Goal: Check status: Check status

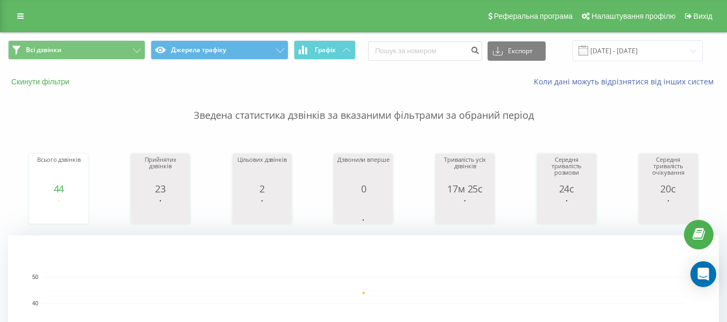
click at [61, 83] on button "Скинути фільтри" at bounding box center [41, 82] width 67 height 10
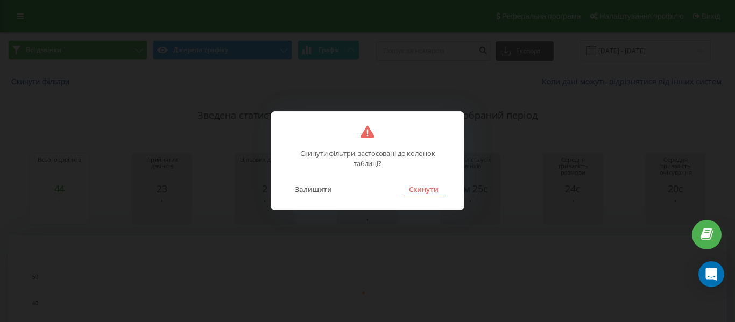
click at [421, 192] on button "Скинути" at bounding box center [423, 189] width 40 height 14
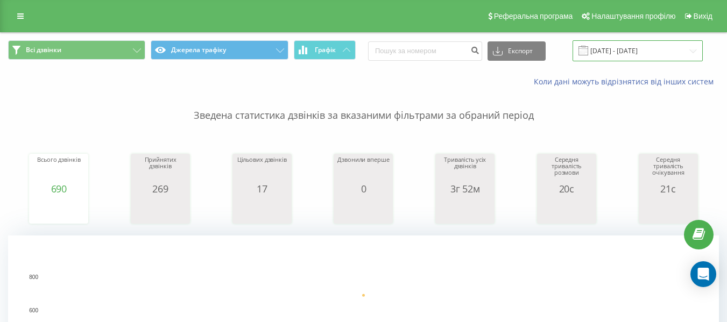
click at [639, 53] on input "[DATE] - [DATE]" at bounding box center [637, 50] width 130 height 21
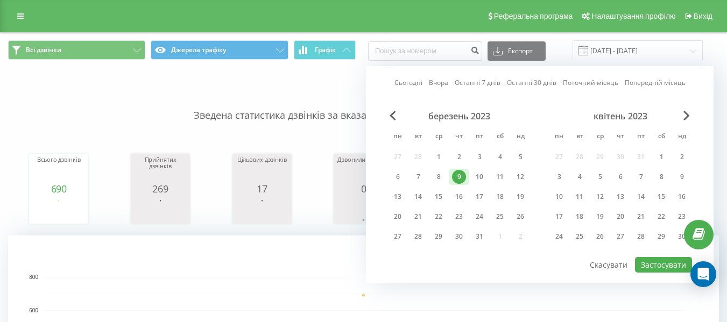
click at [411, 79] on link "Сьогодні" at bounding box center [408, 82] width 28 height 10
click at [644, 264] on button "Застосувати" at bounding box center [663, 265] width 57 height 16
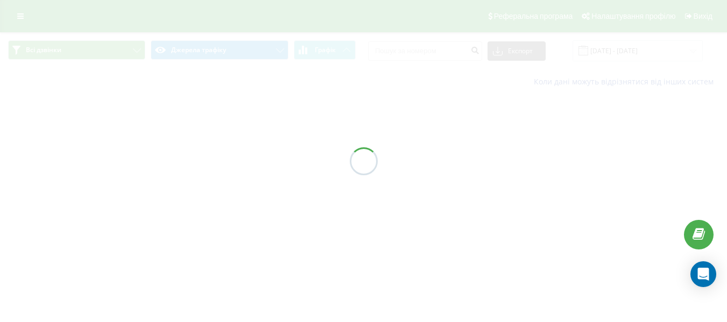
type input "[DATE] - [DATE]"
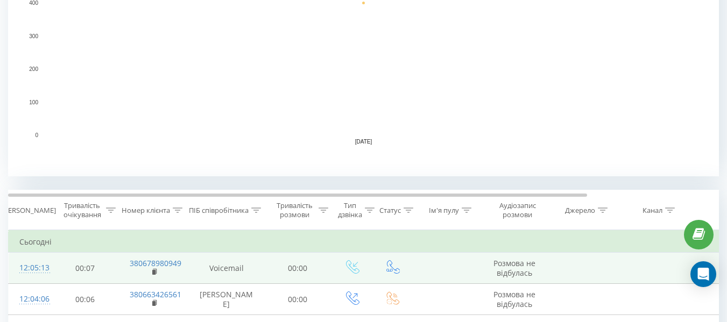
scroll to position [323, 0]
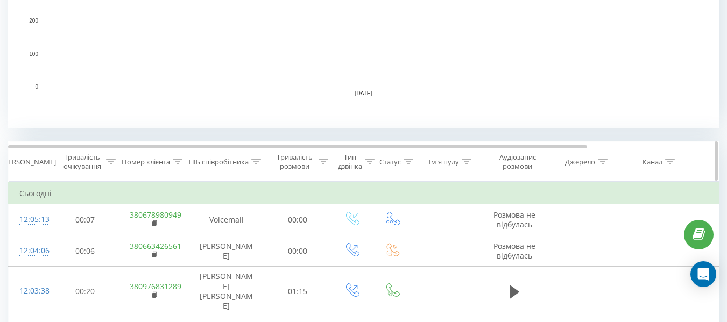
click at [257, 161] on icon at bounding box center [256, 161] width 10 height 5
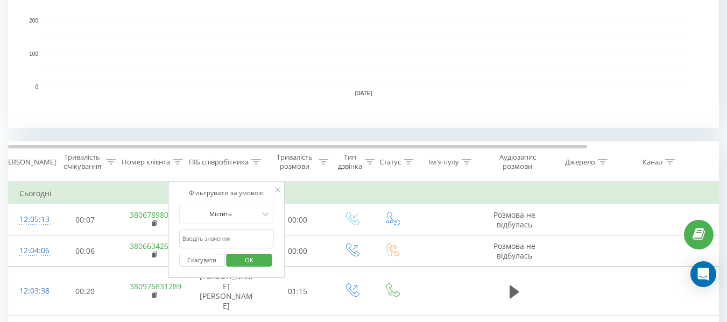
click at [237, 237] on input "text" at bounding box center [226, 239] width 95 height 19
type input "усти"
click at [241, 265] on span "OK" at bounding box center [249, 260] width 30 height 17
